Goal: Task Accomplishment & Management: Manage account settings

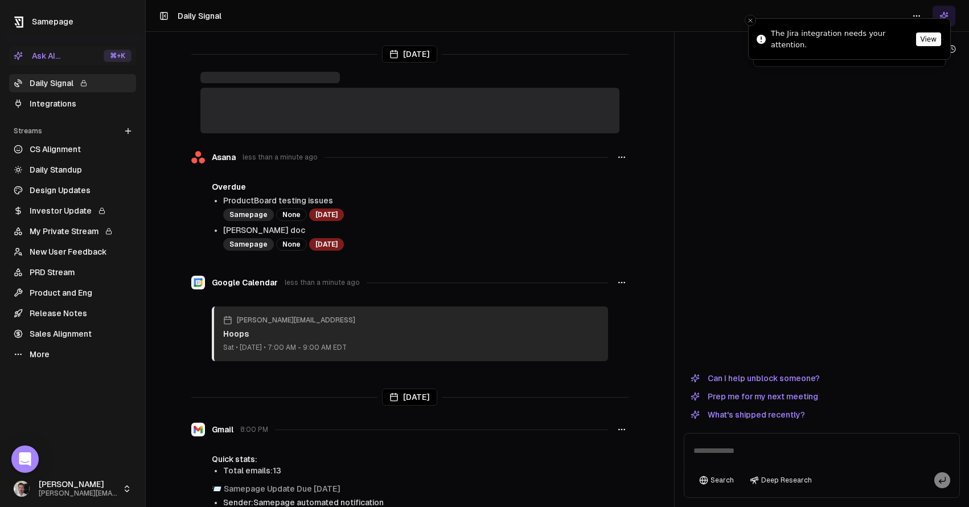
click at [48, 98] on link "Integrations" at bounding box center [72, 104] width 127 height 18
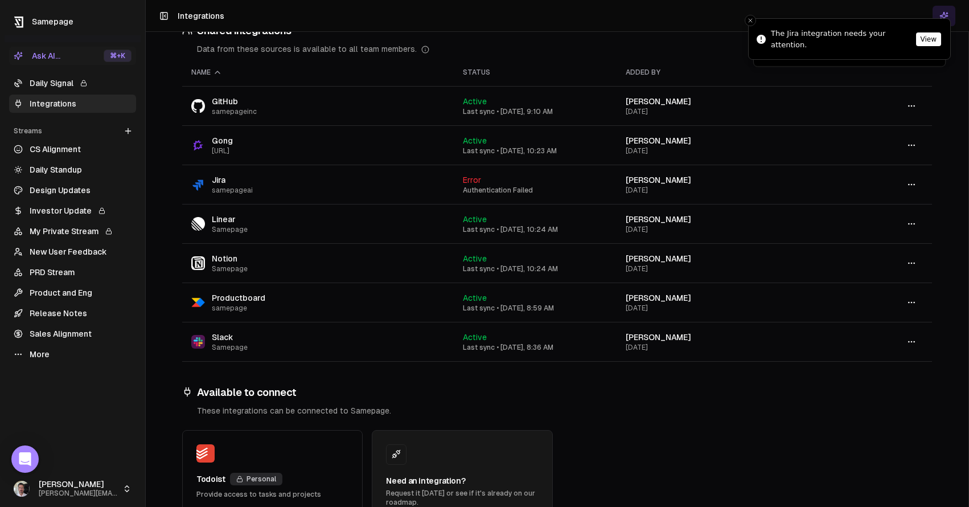
scroll to position [228, 0]
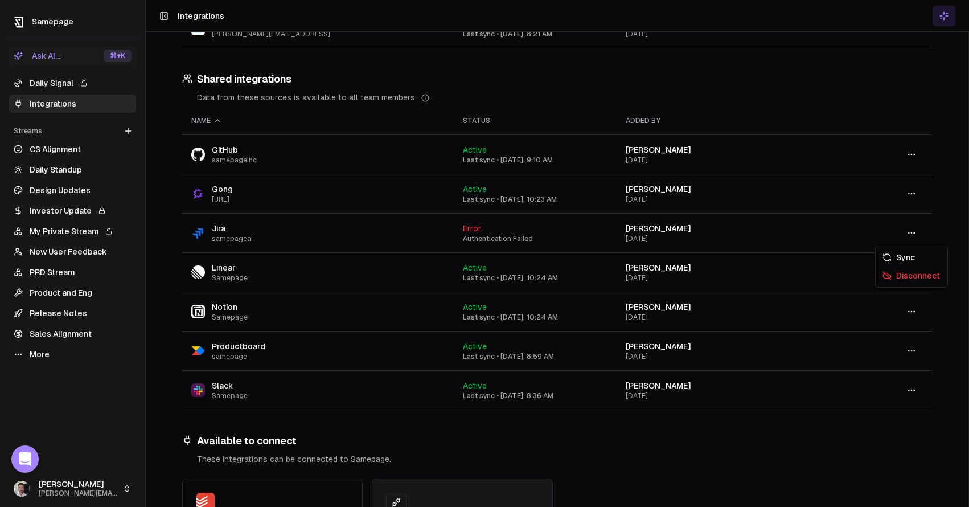
click at [917, 231] on button "button" at bounding box center [911, 233] width 23 height 20
click at [919, 278] on div "Disconnect" at bounding box center [911, 275] width 67 height 18
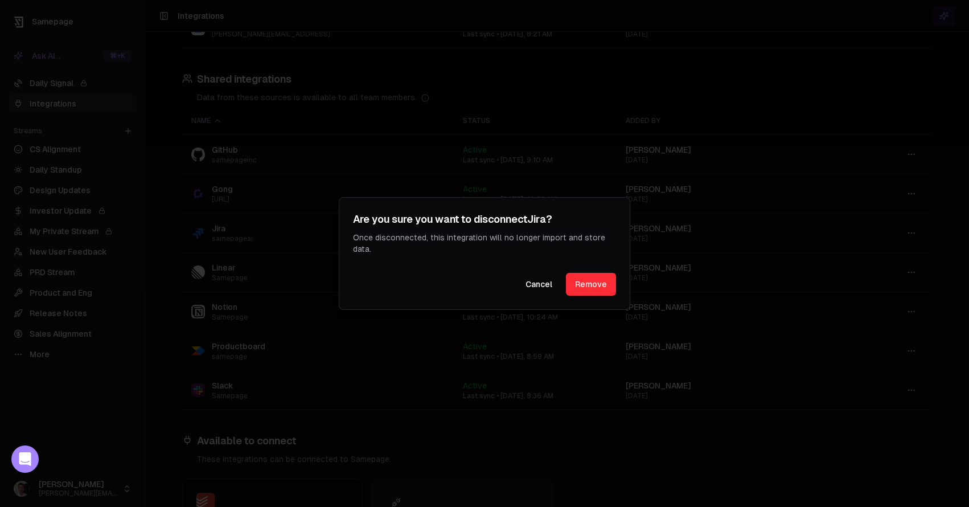
click at [597, 282] on button "Remove" at bounding box center [591, 284] width 50 height 23
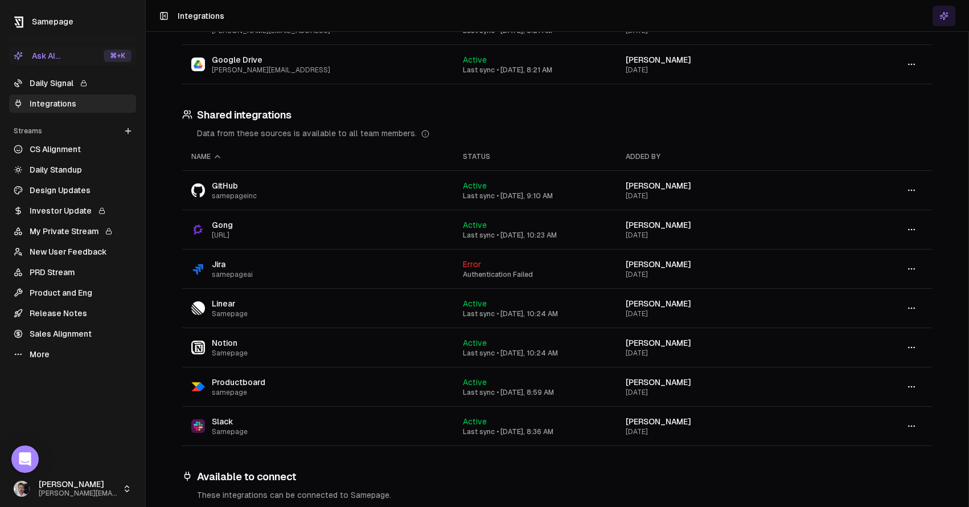
scroll to position [180, 0]
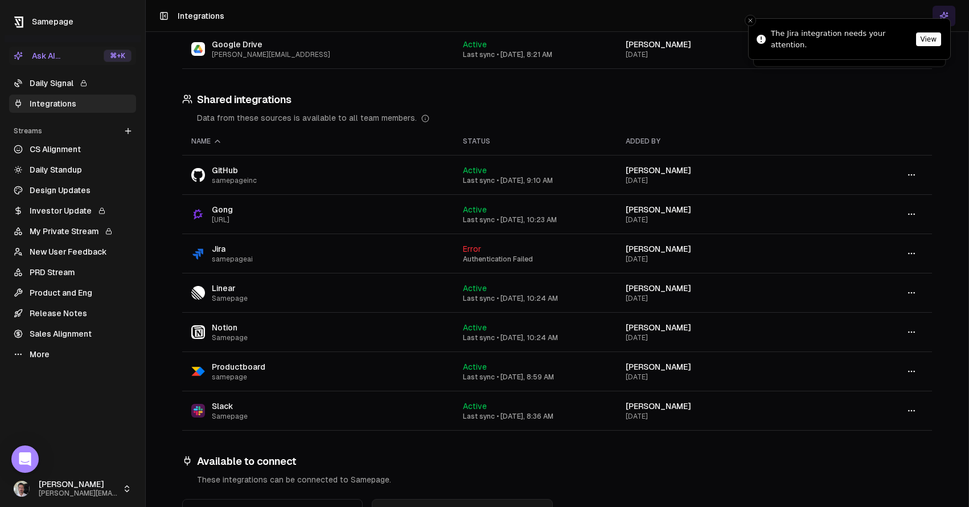
scroll to position [122, 0]
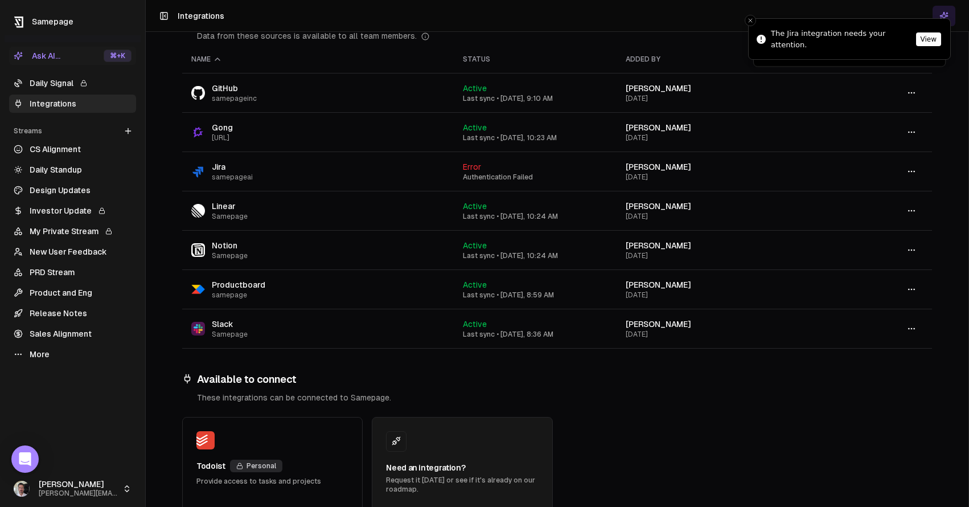
scroll to position [243, 0]
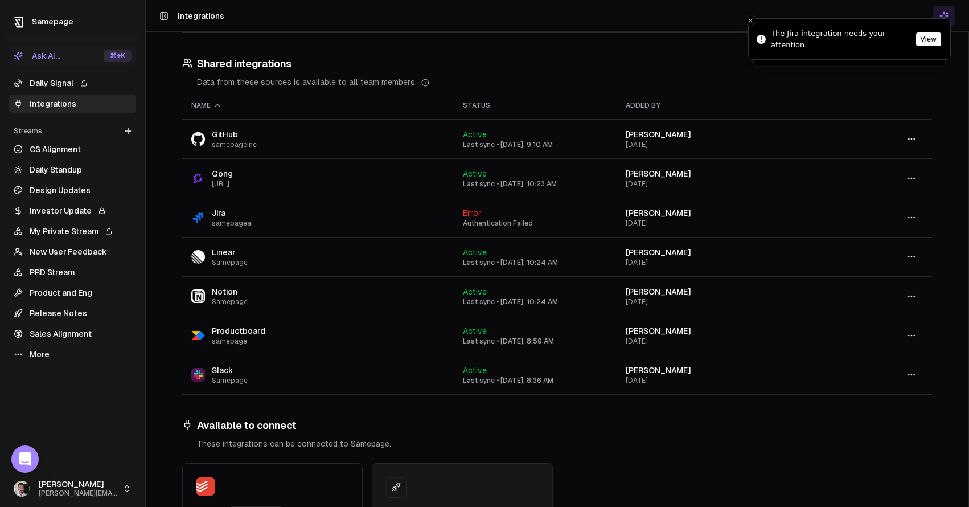
click at [906, 216] on button "button" at bounding box center [911, 217] width 23 height 20
click at [906, 257] on div "Disconnect" at bounding box center [911, 260] width 67 height 18
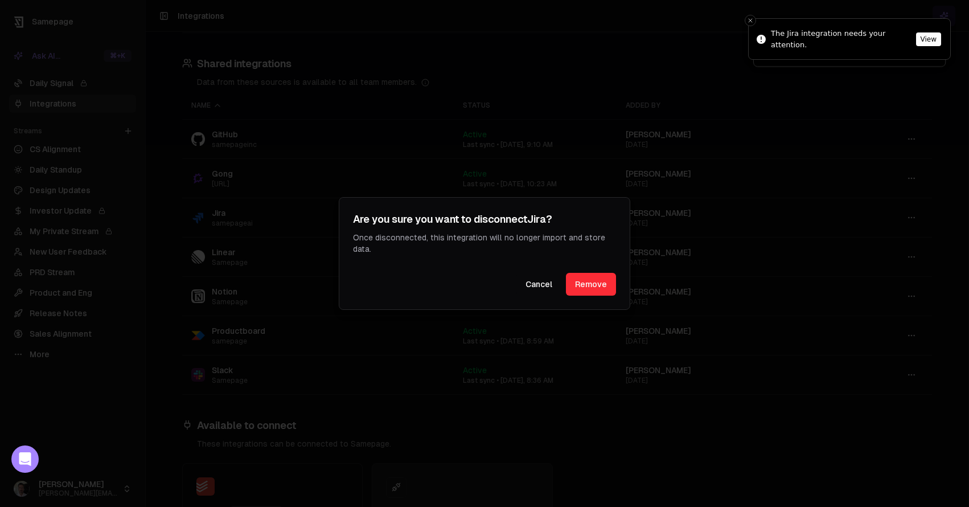
click at [603, 280] on button "Remove" at bounding box center [591, 284] width 50 height 23
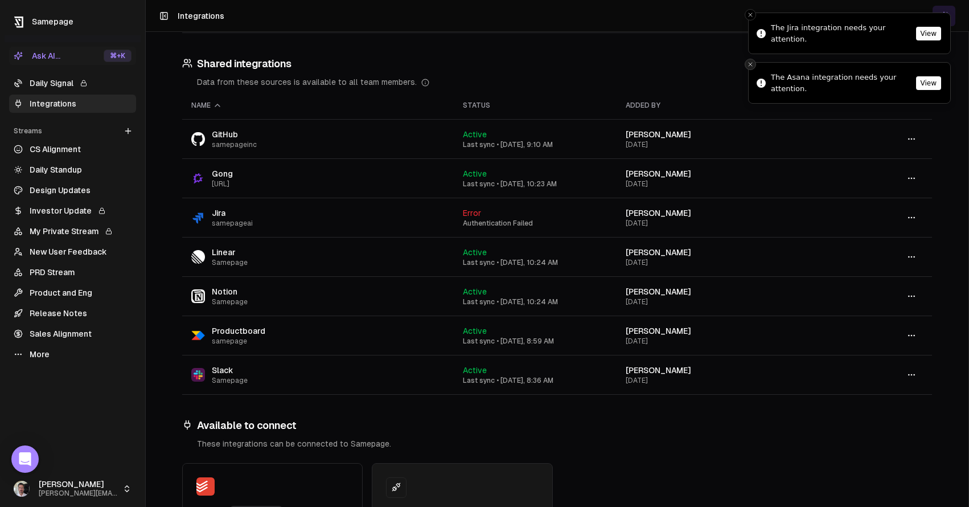
click at [752, 64] on icon "Close toast" at bounding box center [750, 64] width 7 height 7
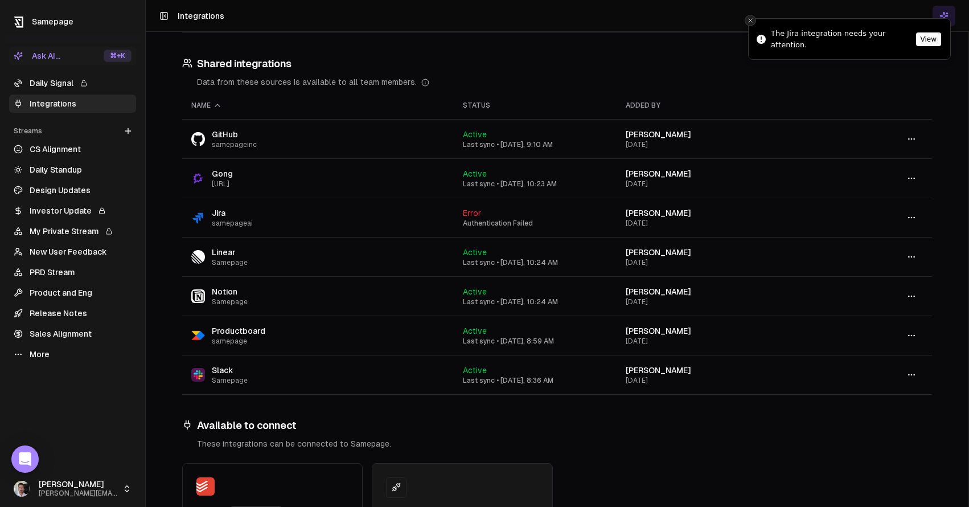
click at [751, 18] on icon "Close toast" at bounding box center [750, 20] width 7 height 7
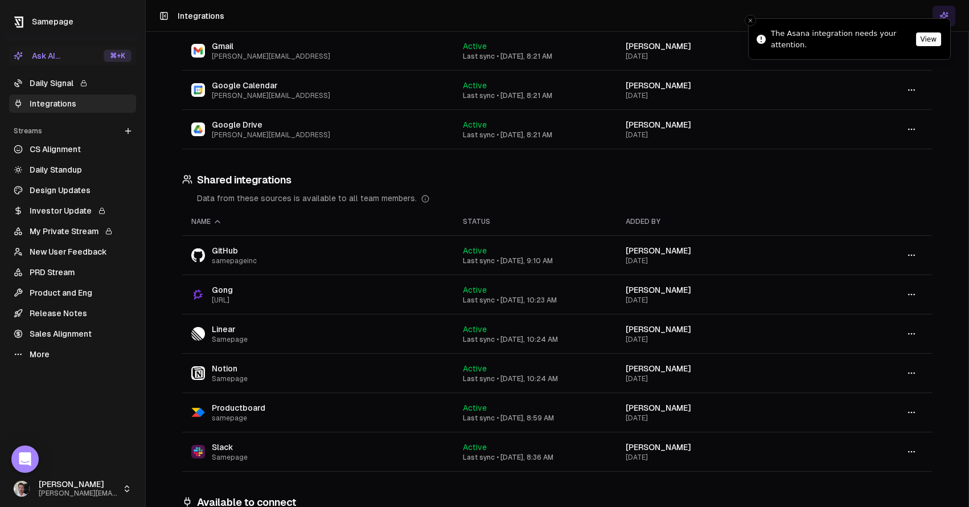
scroll to position [310, 0]
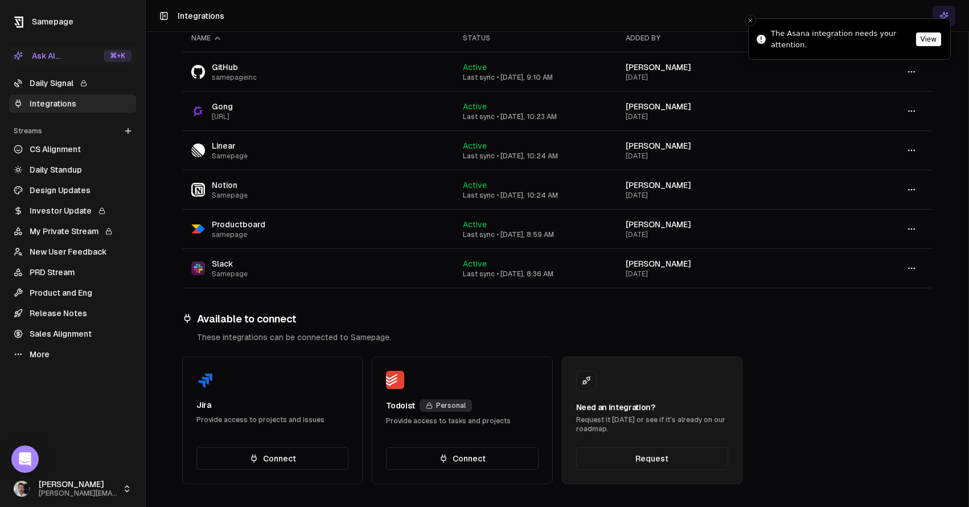
click at [295, 458] on button "Connect" at bounding box center [272, 458] width 152 height 23
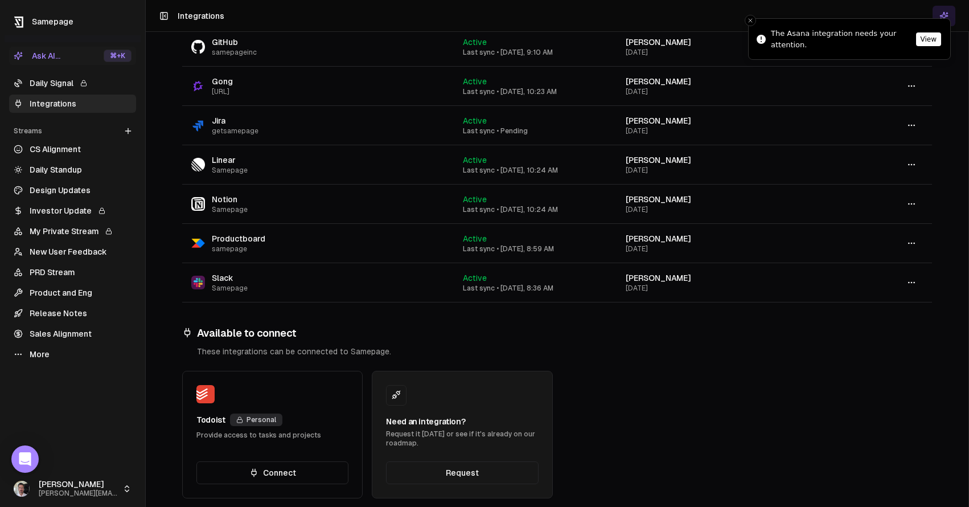
scroll to position [147, 0]
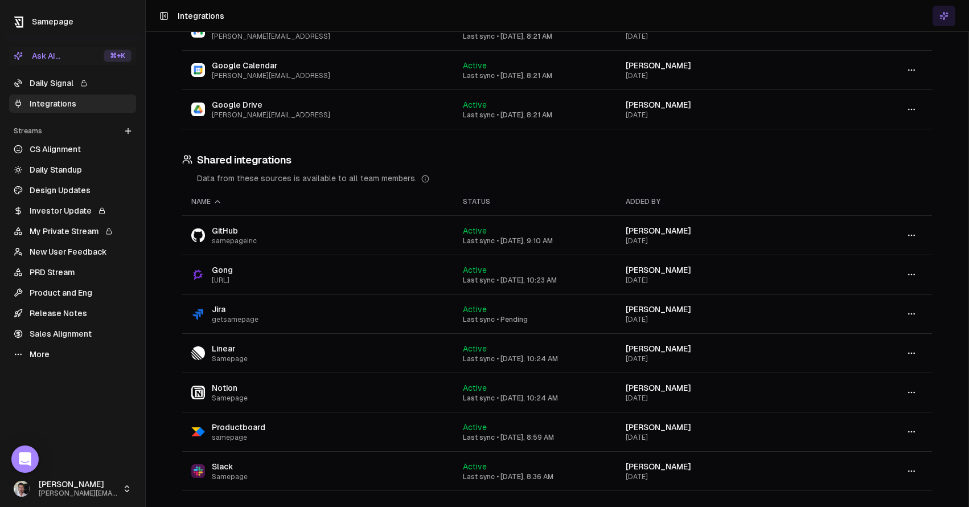
click at [39, 79] on link "Daily Signal" at bounding box center [72, 83] width 127 height 18
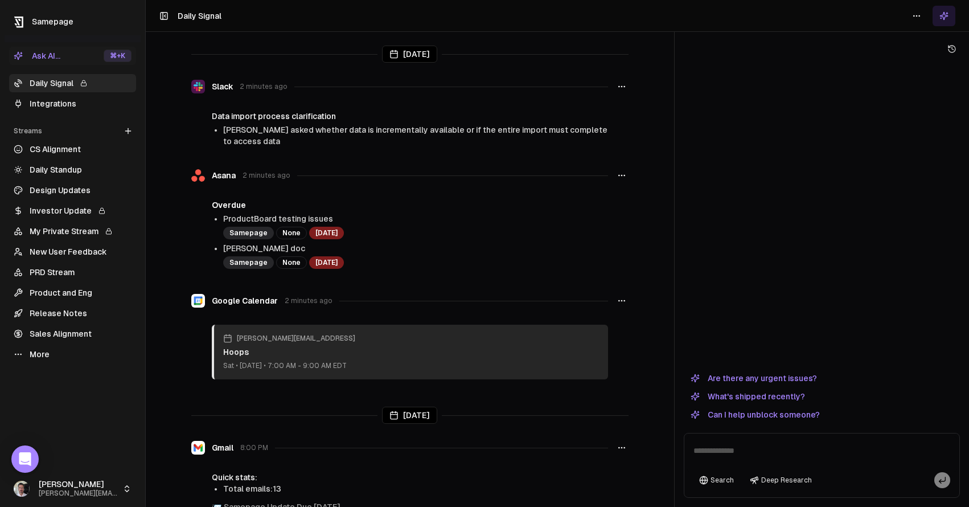
click at [43, 100] on link "Integrations" at bounding box center [72, 104] width 127 height 18
